Goal: Check status: Check status

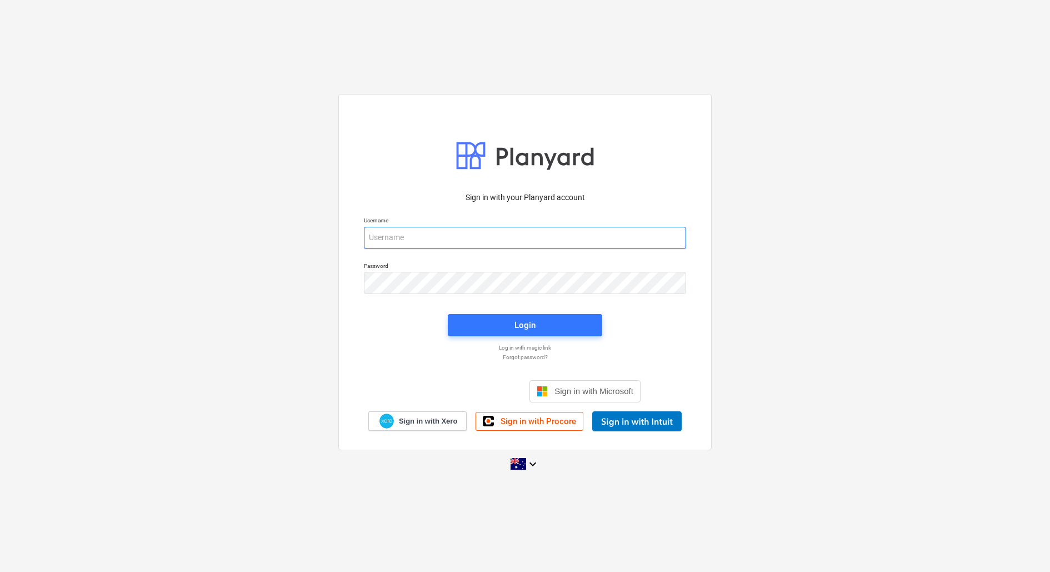
click at [394, 237] on input "email" at bounding box center [525, 238] width 322 height 22
type input "[EMAIL_ADDRESS][DOMAIN_NAME]"
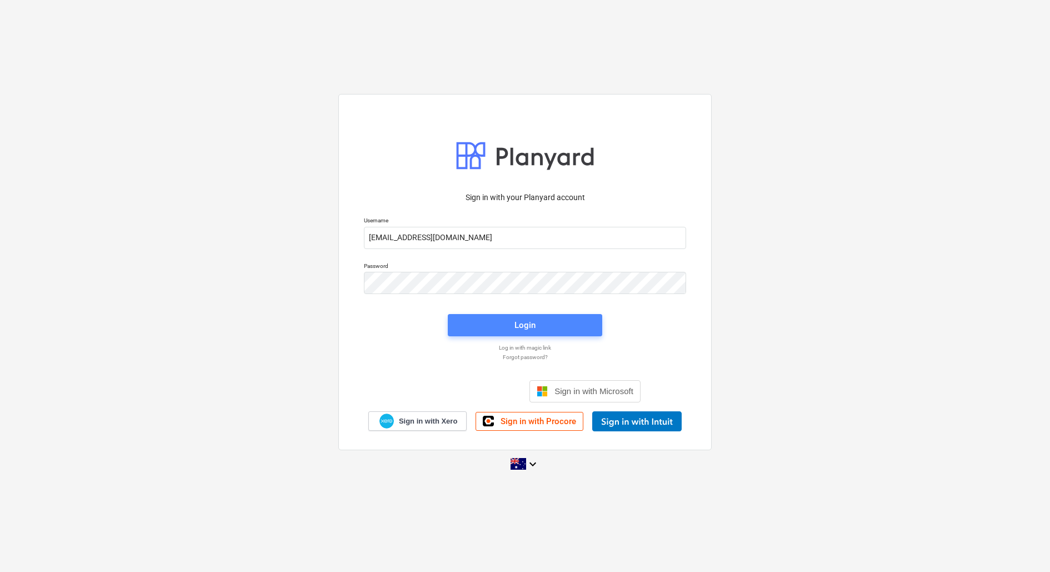
click at [486, 330] on span "Login" at bounding box center [525, 325] width 128 height 14
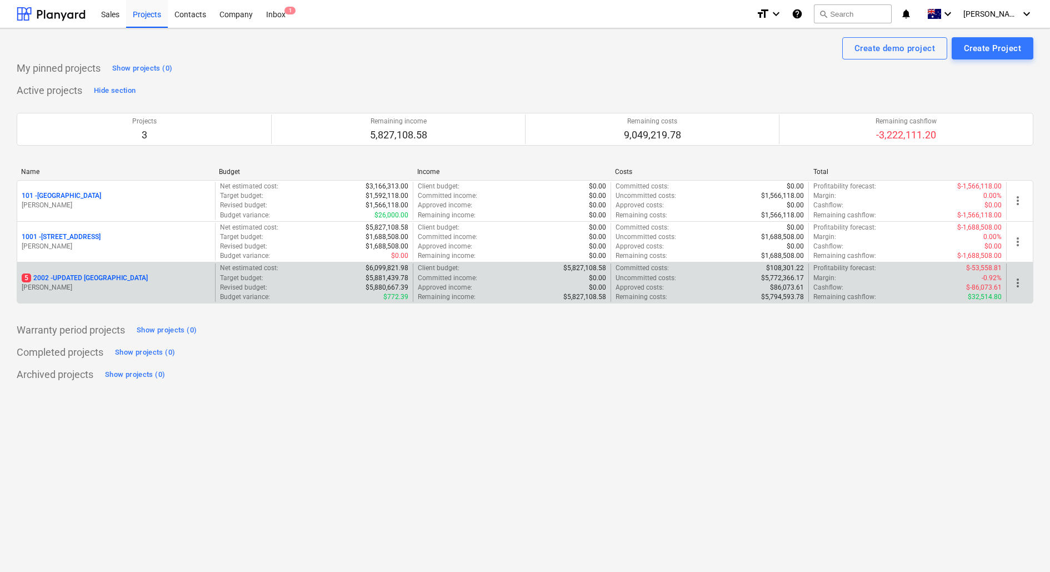
click at [171, 291] on div "5 2002 - UPDATED [GEOGRAPHIC_DATA] [PERSON_NAME]" at bounding box center [116, 282] width 198 height 38
click at [161, 284] on p "[PERSON_NAME]" at bounding box center [116, 287] width 189 height 9
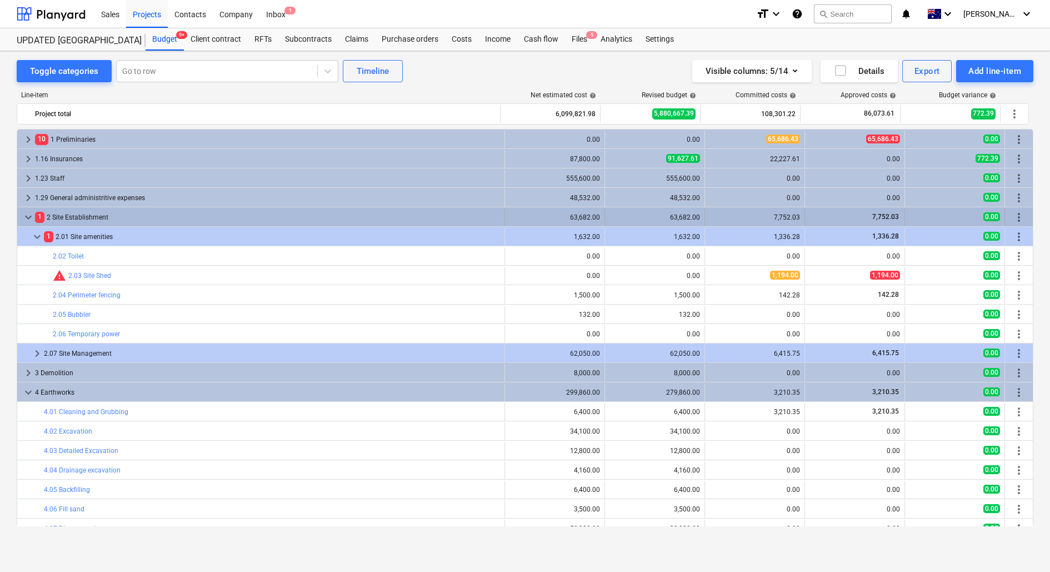
click at [29, 216] on span "keyboard_arrow_down" at bounding box center [28, 216] width 13 height 13
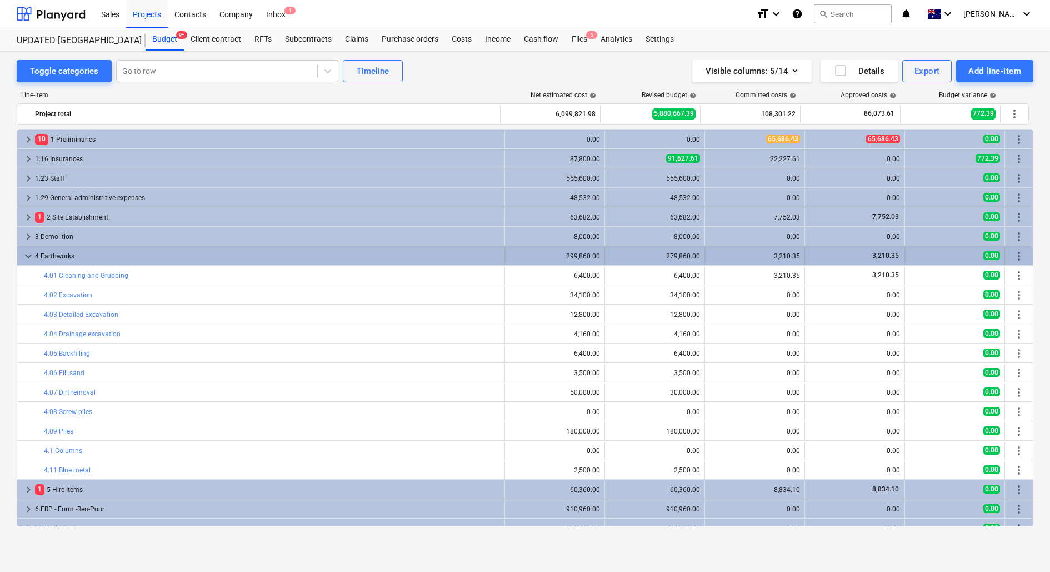
click at [29, 249] on span "keyboard_arrow_down" at bounding box center [28, 255] width 13 height 13
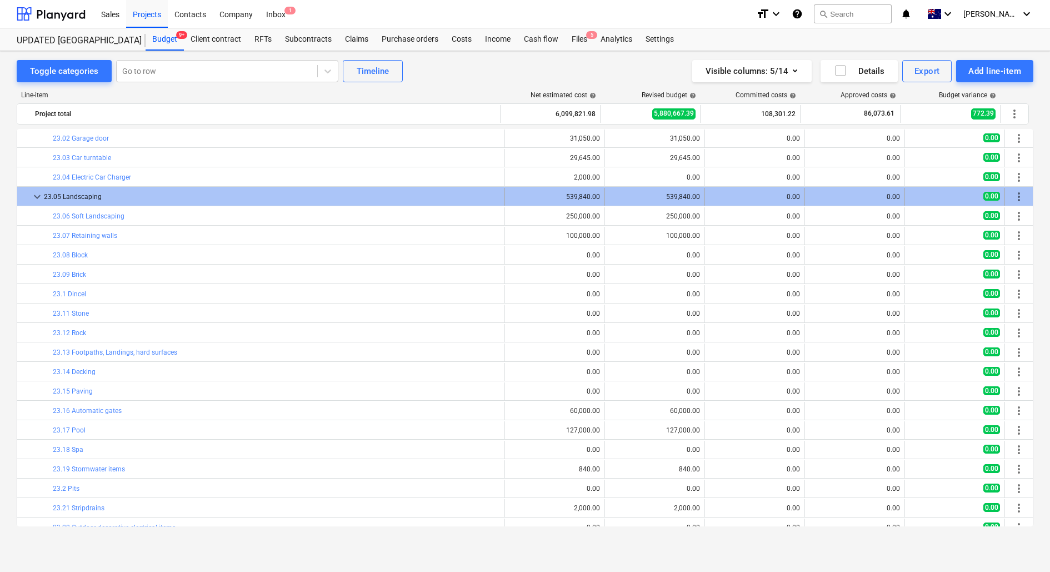
click at [32, 192] on span "keyboard_arrow_down" at bounding box center [37, 196] width 13 height 13
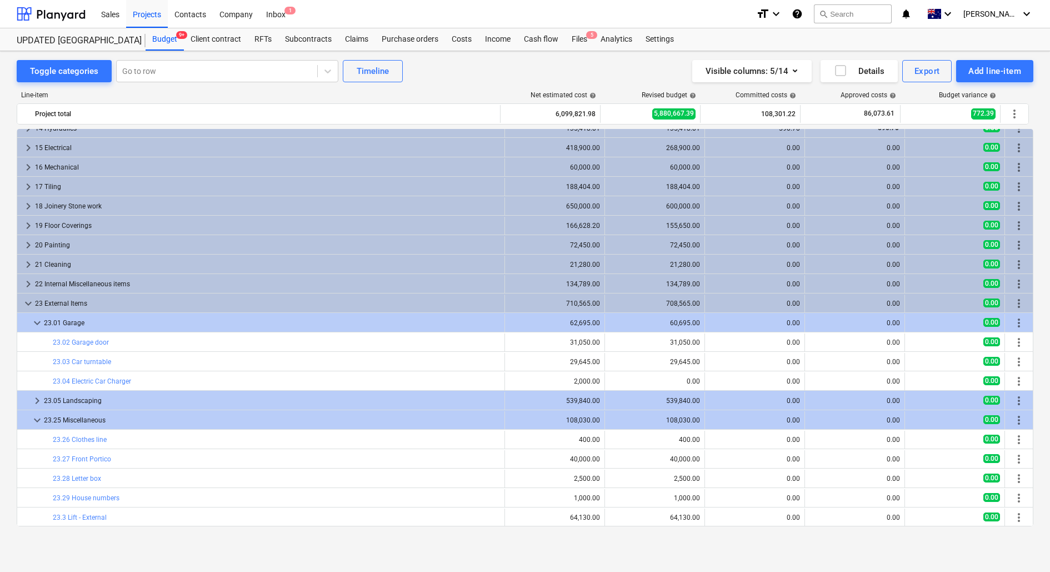
scroll to position [342, 0]
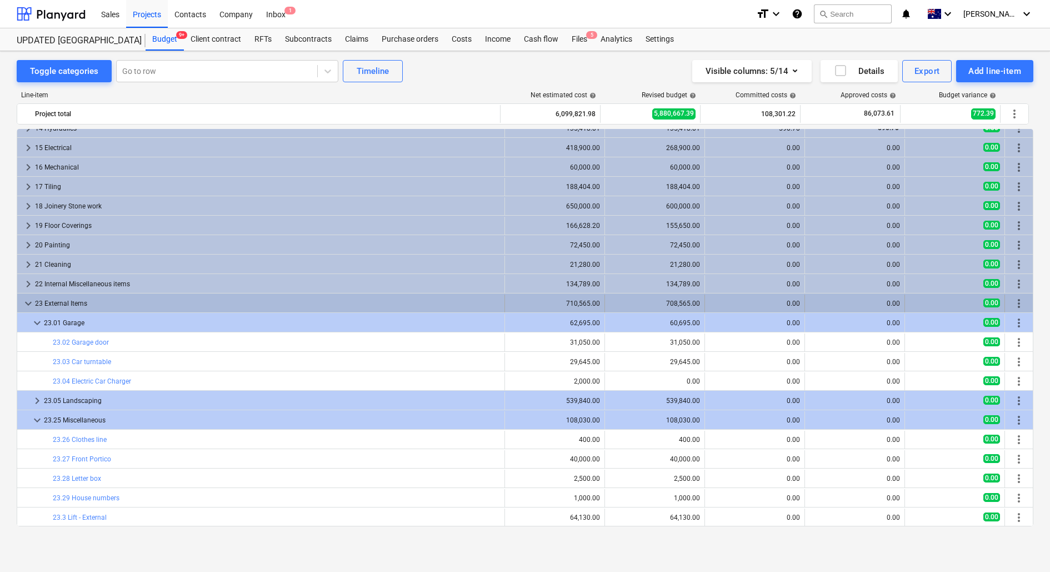
click at [46, 300] on div "23 External Items" at bounding box center [267, 303] width 465 height 18
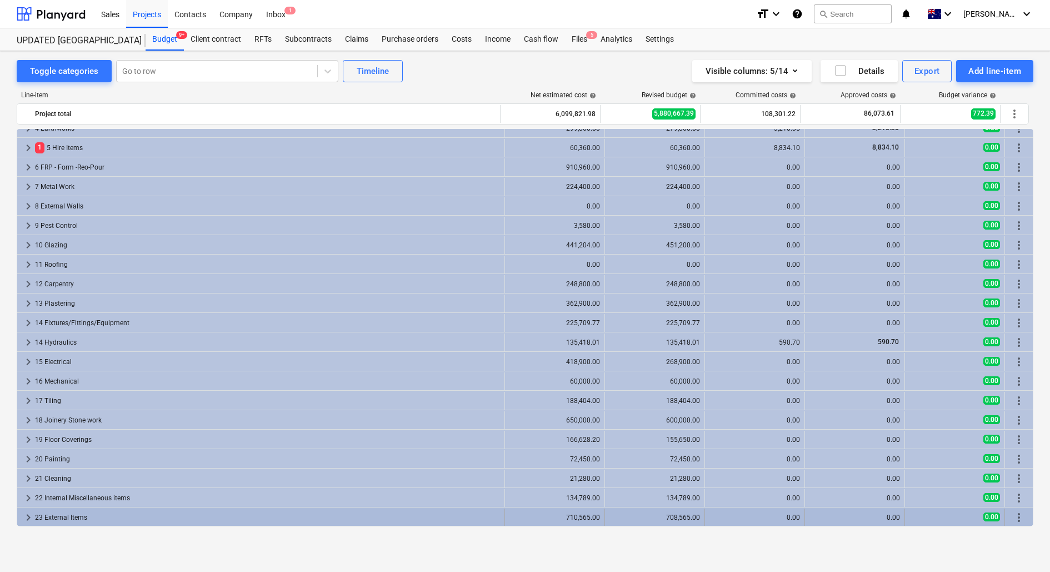
click at [71, 513] on div "23 External Items" at bounding box center [267, 517] width 465 height 18
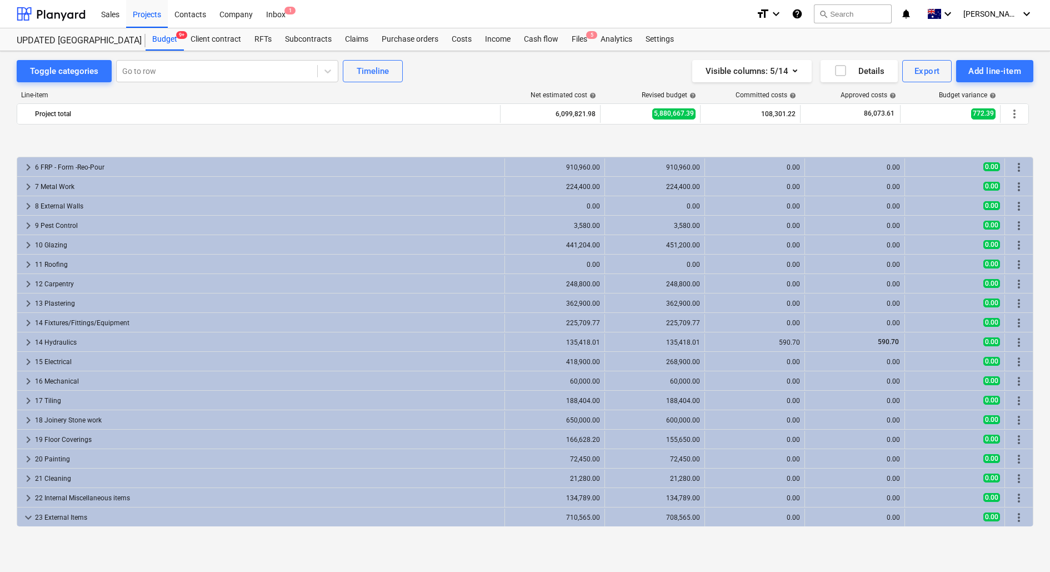
scroll to position [186, 0]
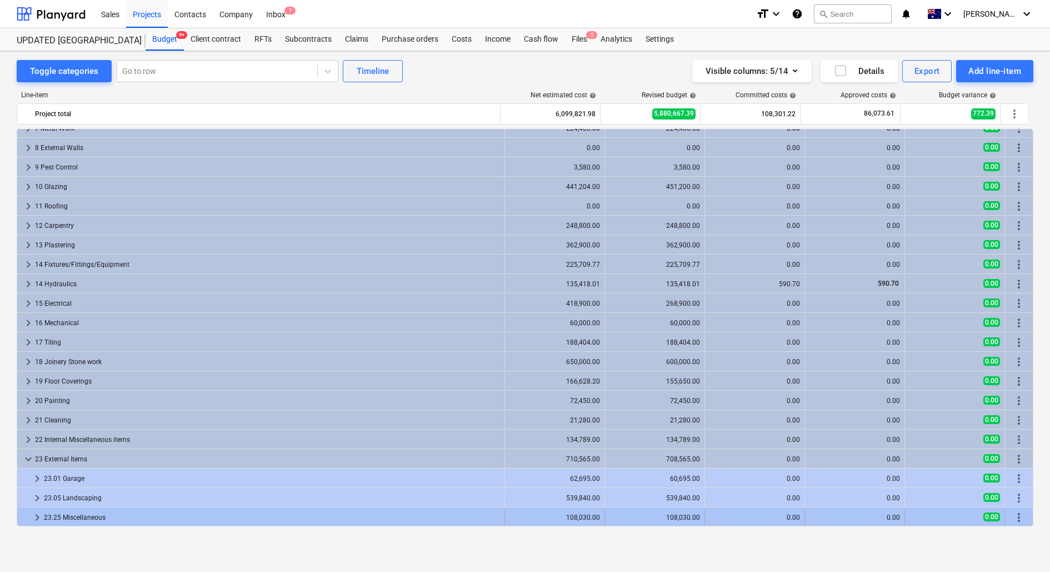
click at [118, 514] on div "23.25 Miscellaneous" at bounding box center [272, 517] width 456 height 18
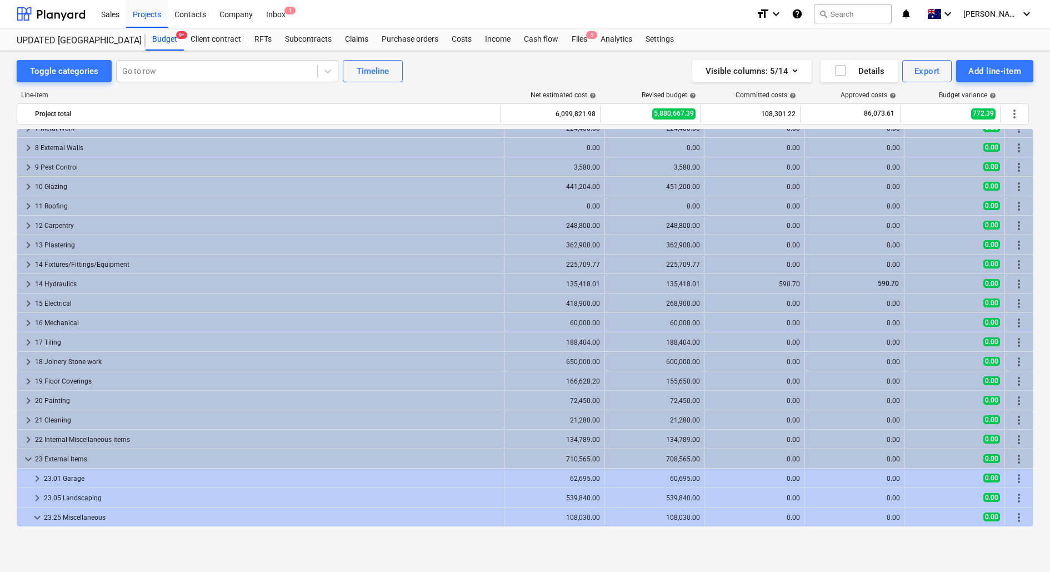
scroll to position [283, 0]
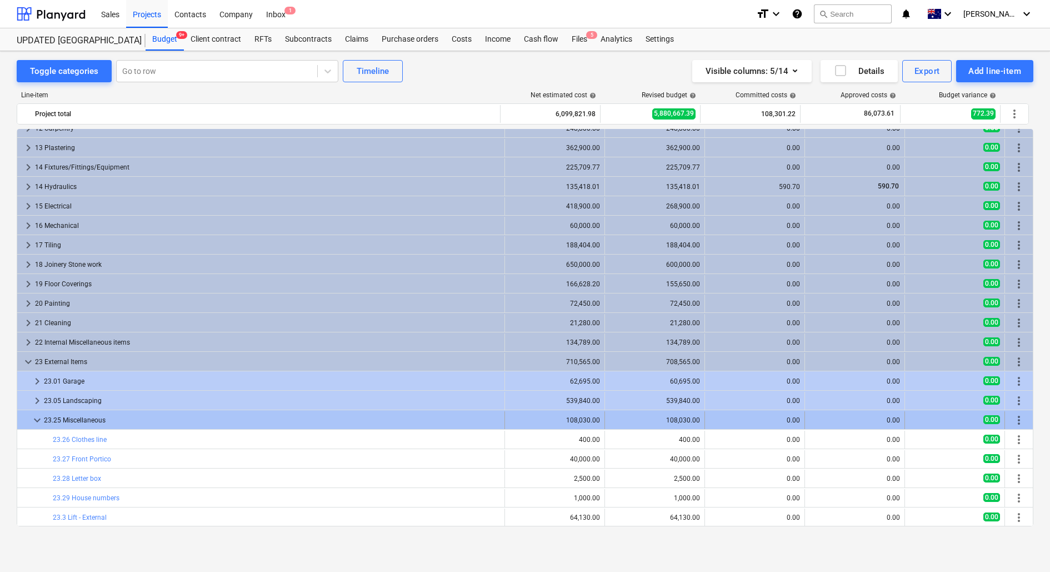
click at [34, 418] on span "keyboard_arrow_down" at bounding box center [37, 419] width 13 height 13
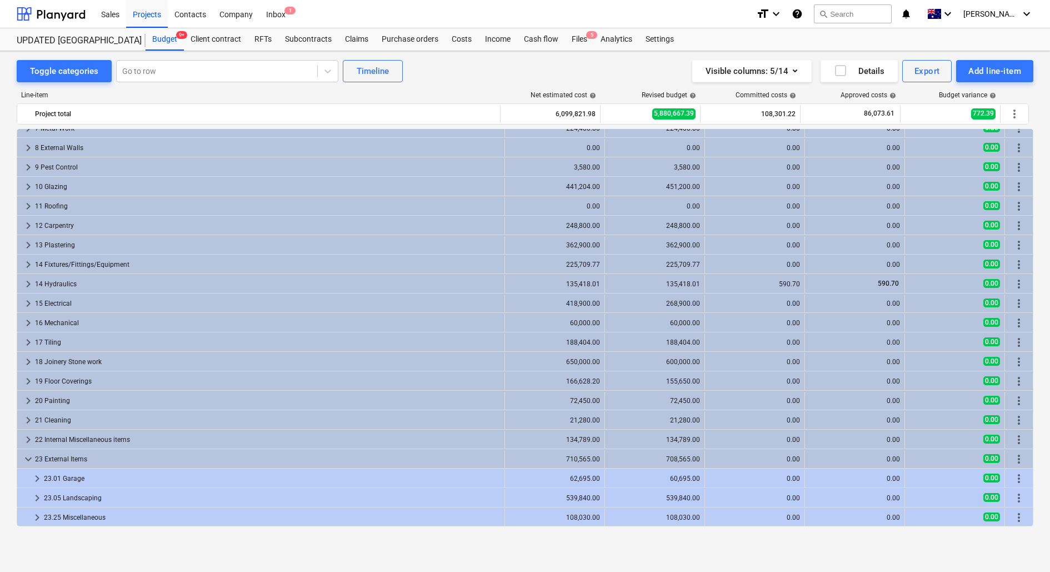
scroll to position [186, 0]
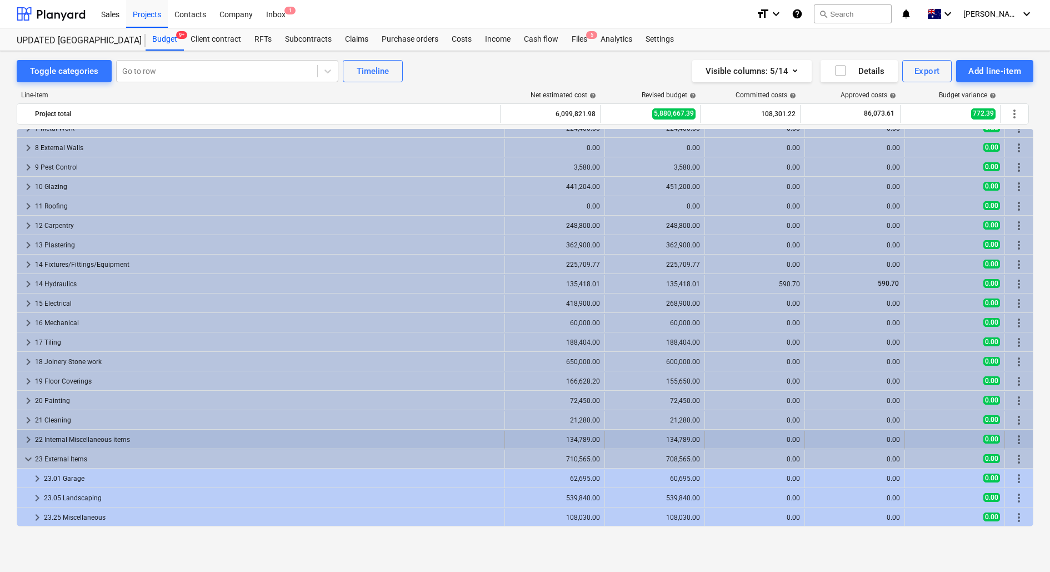
click at [32, 438] on span "keyboard_arrow_right" at bounding box center [28, 439] width 13 height 13
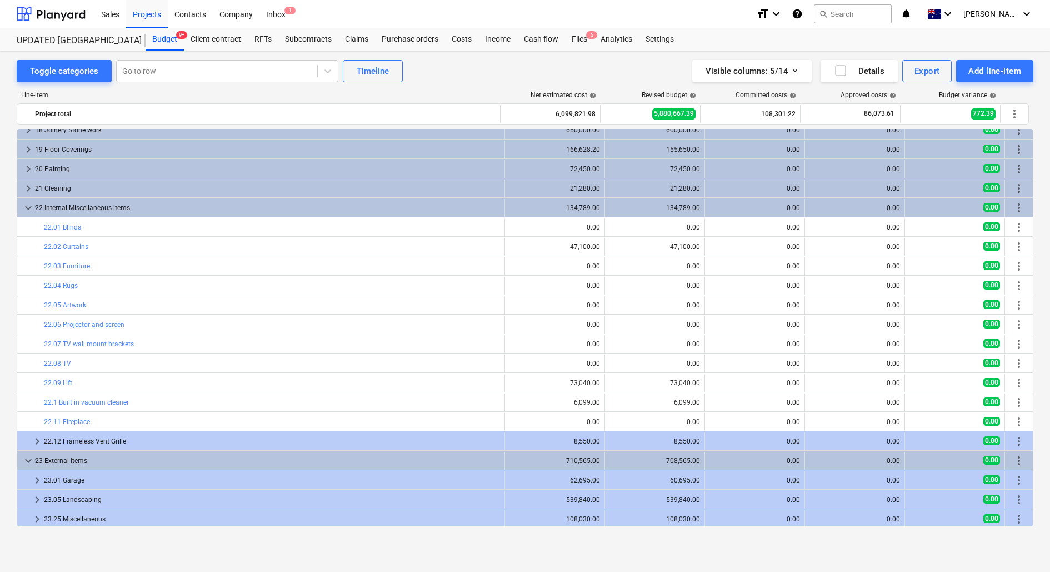
scroll to position [419, 0]
